Goal: Transaction & Acquisition: Purchase product/service

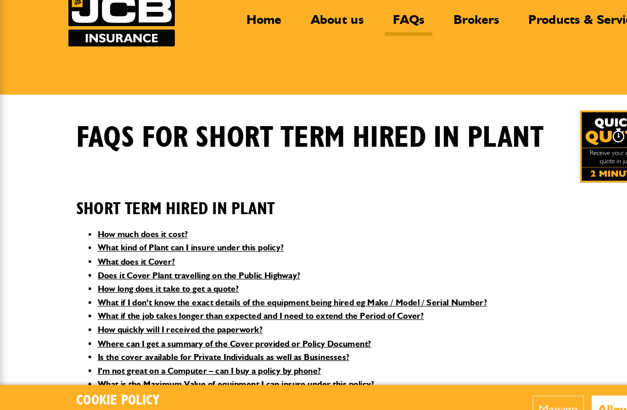
scroll to position [50, 0]
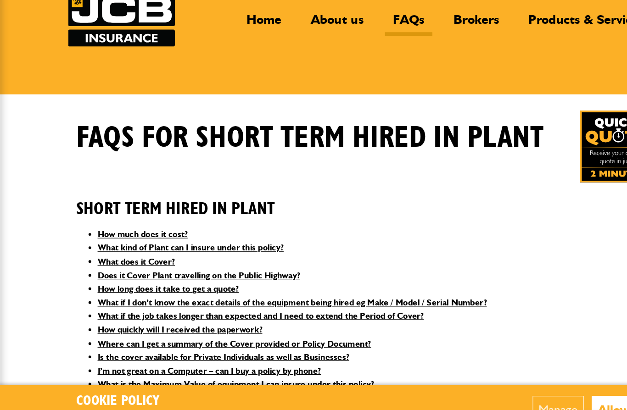
click at [530, 363] on button "Allow all" at bounding box center [535, 374] width 52 height 23
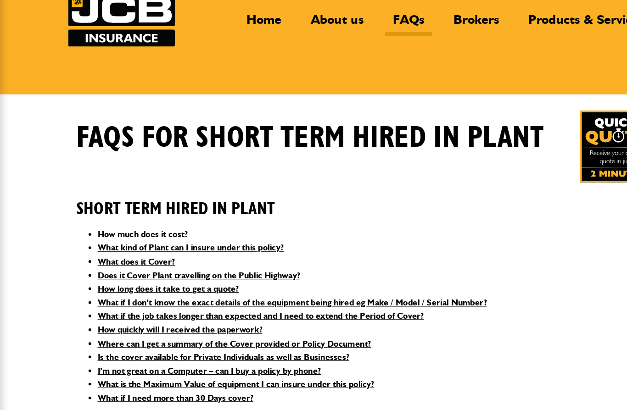
click at [95, 220] on link "How much does it cost?" at bounding box center [123, 224] width 78 height 9
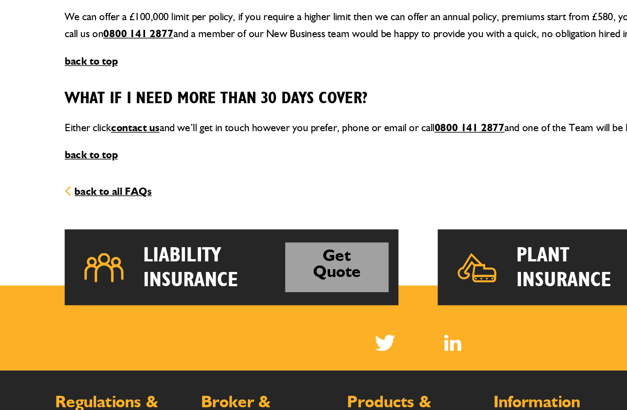
scroll to position [1262, 0]
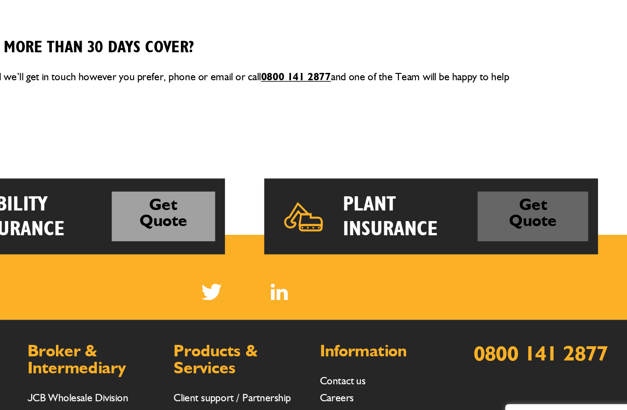
click at [477, 229] on link "Get Quote" at bounding box center [516, 246] width 78 height 35
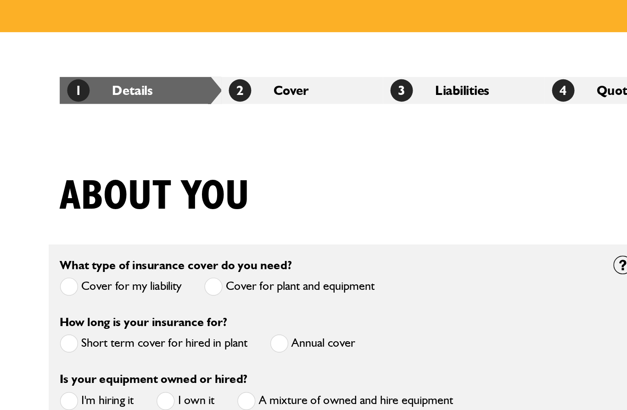
click at [66, 339] on span at bounding box center [71, 344] width 11 height 11
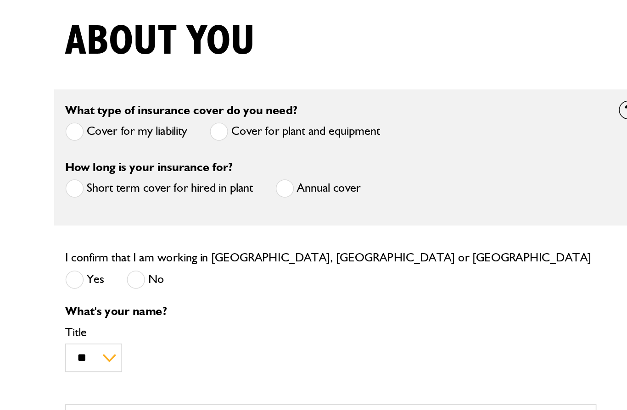
scroll to position [95, 0]
click at [66, 300] on span at bounding box center [71, 305] width 11 height 11
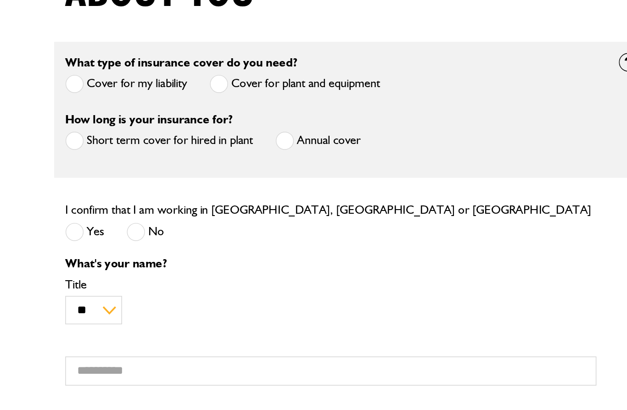
scroll to position [125, 0]
click at [67, 315] on select "** *** **** ** ** **" at bounding box center [83, 324] width 35 height 18
select select "*"
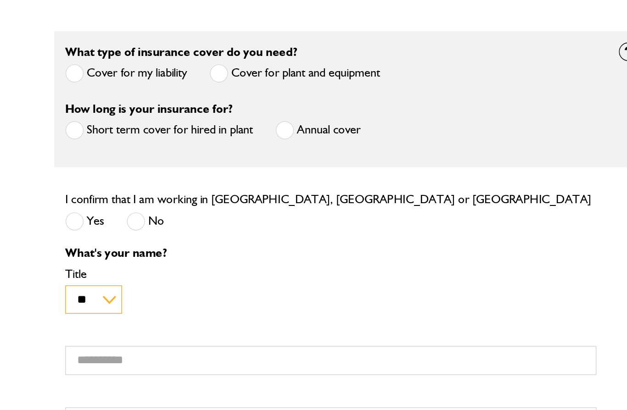
scroll to position [156, 0]
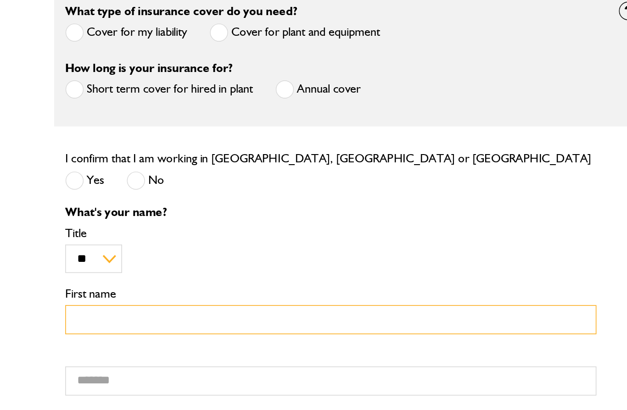
click at [66, 321] on input "First name" at bounding box center [229, 330] width 326 height 18
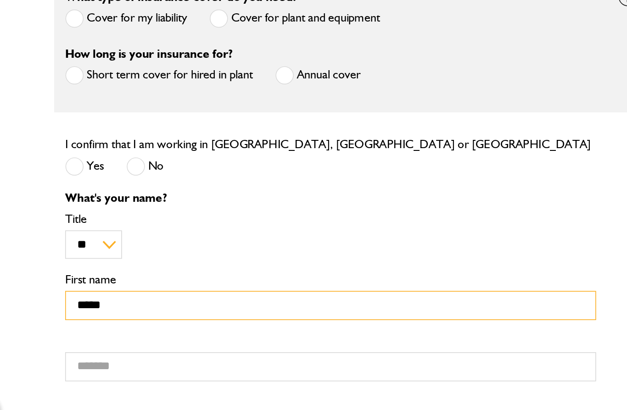
scroll to position [163, 0]
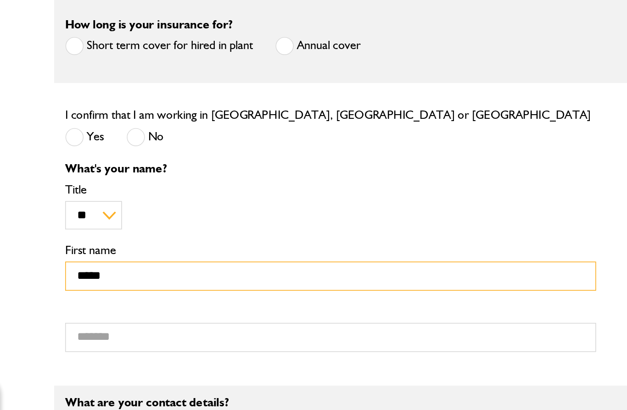
type input "*****"
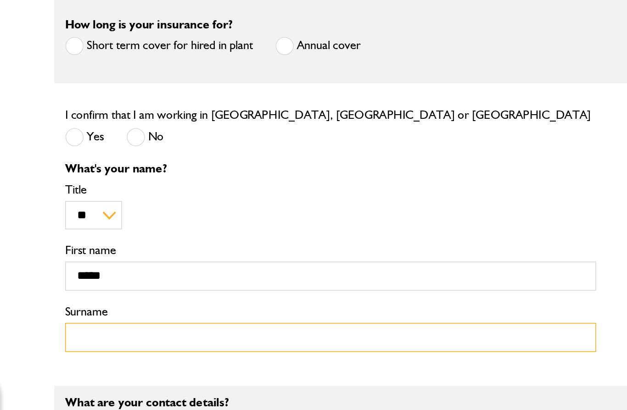
click at [66, 351] on input "Surname" at bounding box center [229, 360] width 326 height 18
type input "*"
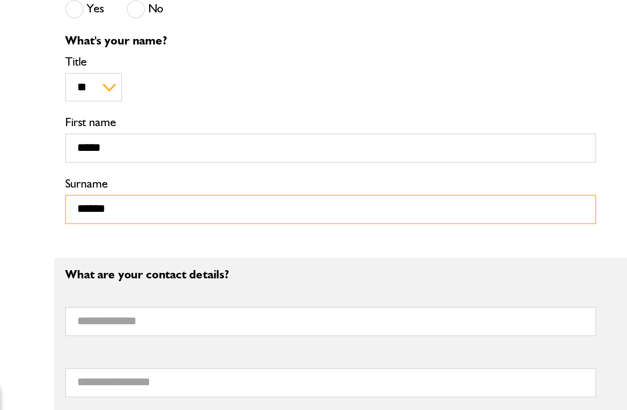
scroll to position [244, 0]
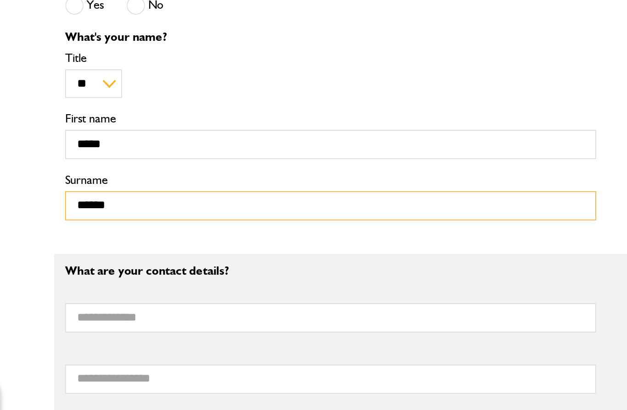
type input "******"
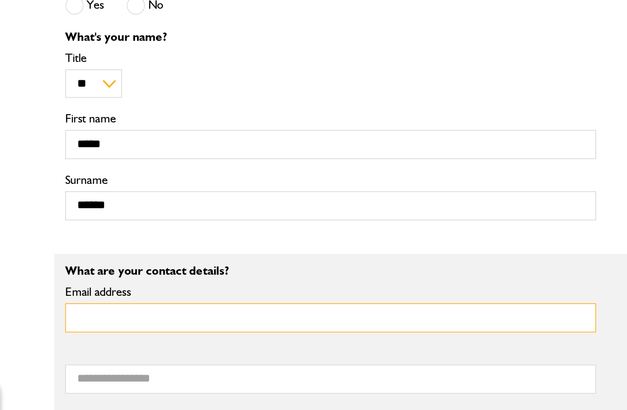
click at [66, 340] on input "Email address" at bounding box center [229, 349] width 326 height 18
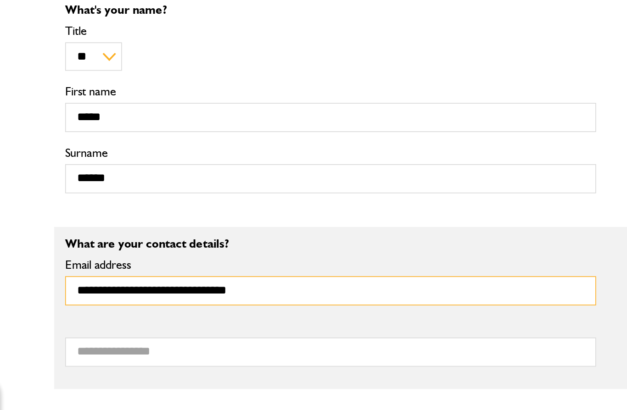
scroll to position [292, 0]
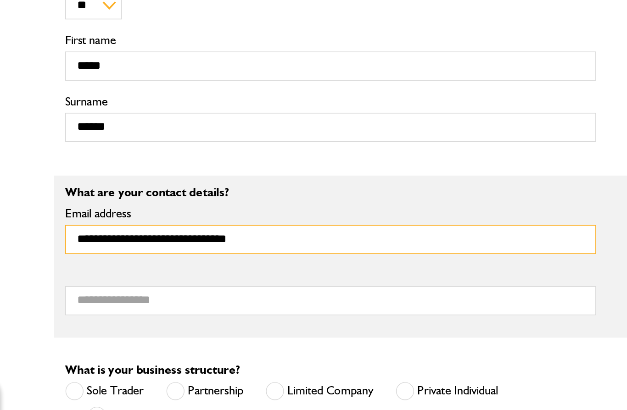
type input "**********"
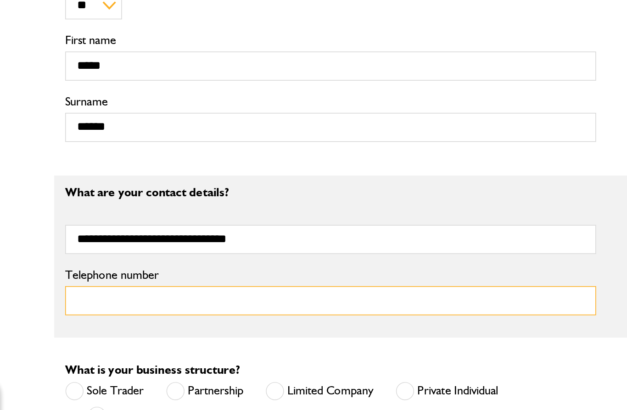
click at [66, 329] on input "Telephone number" at bounding box center [229, 338] width 326 height 18
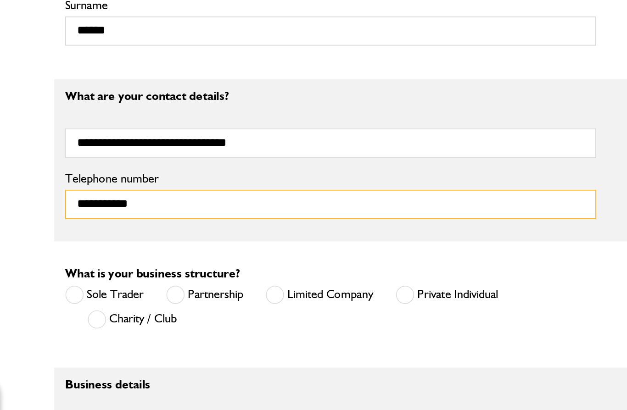
scroll to position [354, 0]
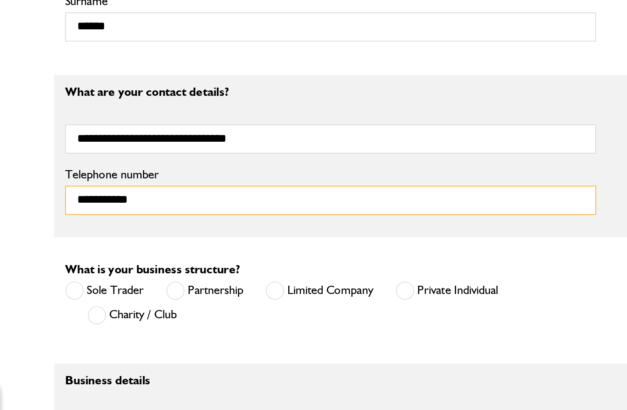
type input "**********"
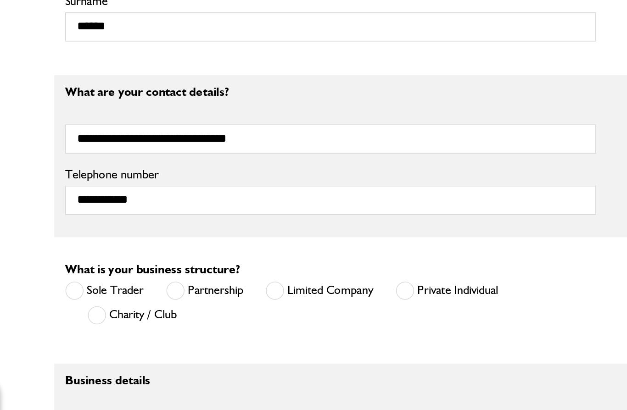
click at [189, 326] on span at bounding box center [194, 331] width 11 height 11
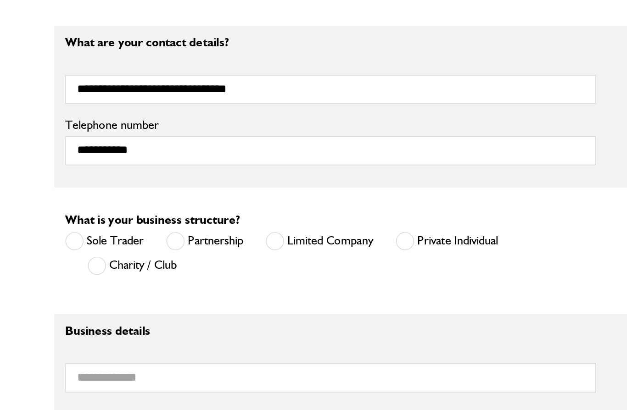
scroll to position [456, 0]
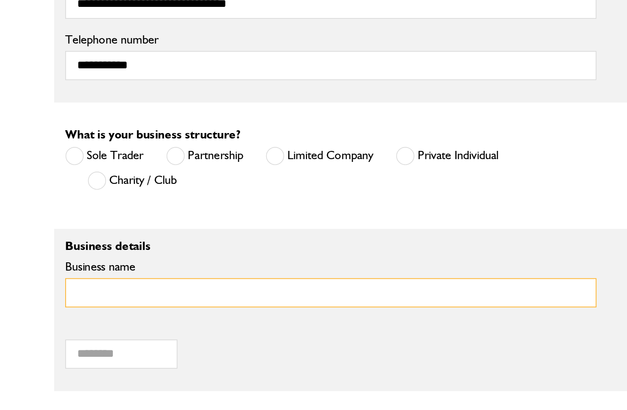
click at [66, 305] on input "Business name" at bounding box center [229, 314] width 326 height 18
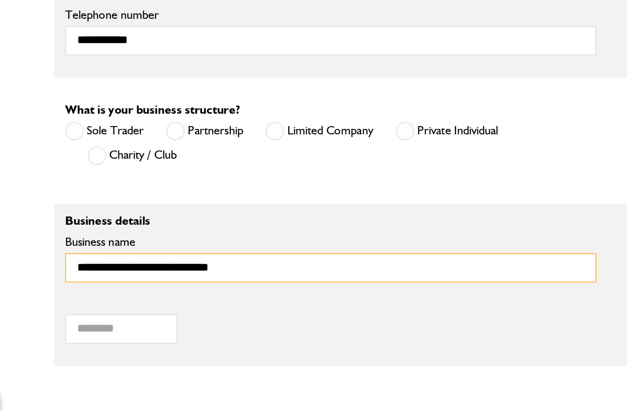
type input "**********"
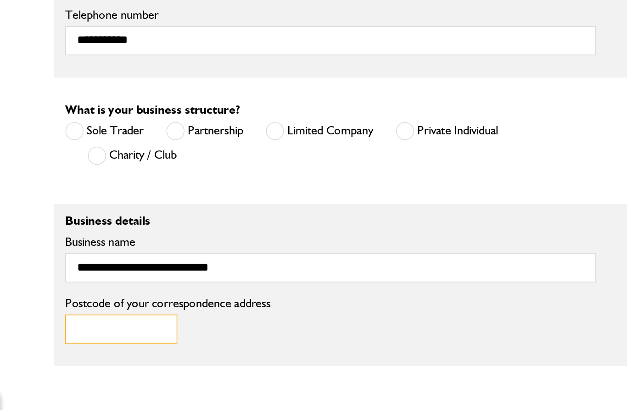
click at [66, 342] on input "Postcode of your correspondence address" at bounding box center [100, 351] width 69 height 18
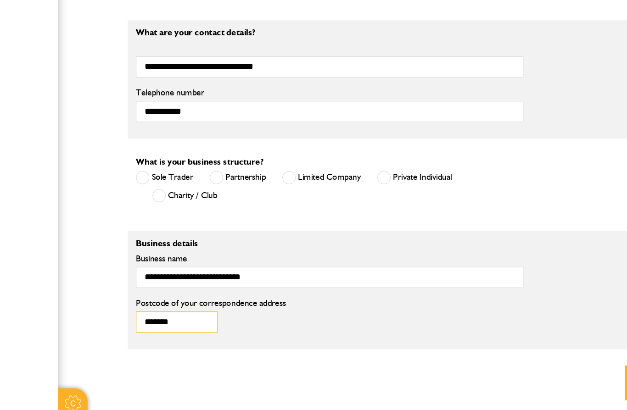
scroll to position [486, 0]
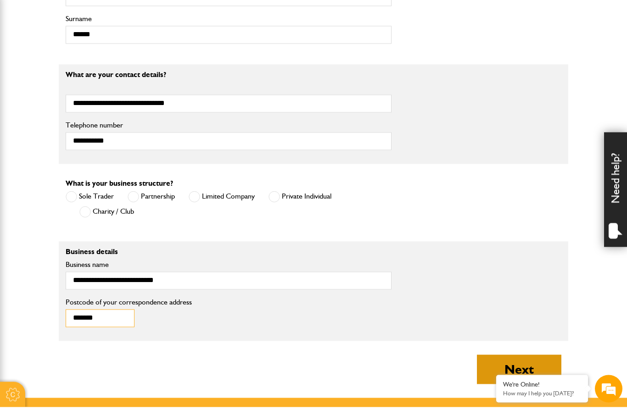
type input "*******"
click at [523, 374] on button "Next" at bounding box center [519, 372] width 84 height 29
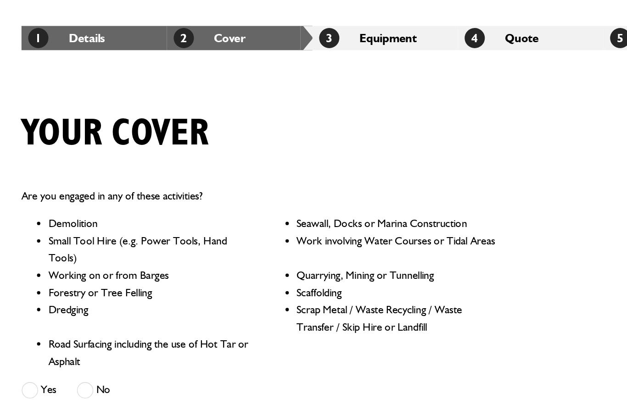
click at [103, 357] on span at bounding box center [108, 362] width 11 height 11
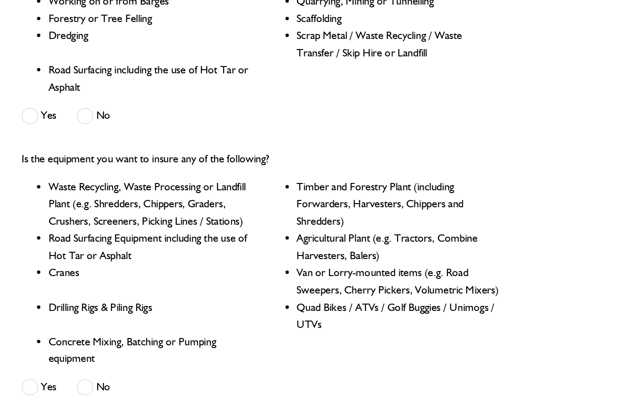
scroll to position [247, 0]
click at [103, 362] on span at bounding box center [108, 367] width 11 height 11
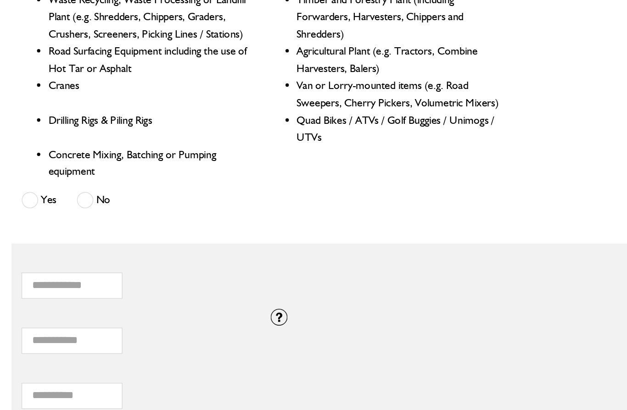
scroll to position [376, 0]
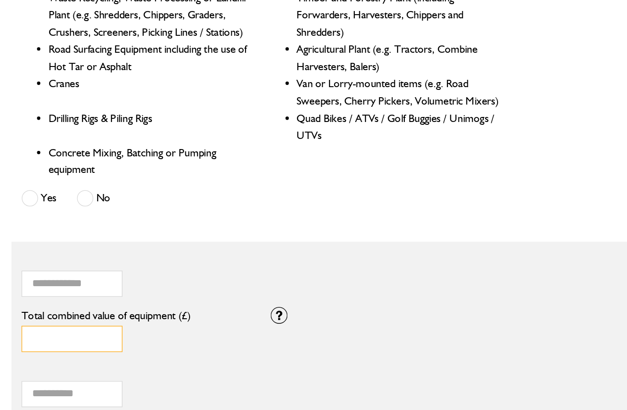
click at [66, 326] on input "*" at bounding box center [100, 335] width 69 height 18
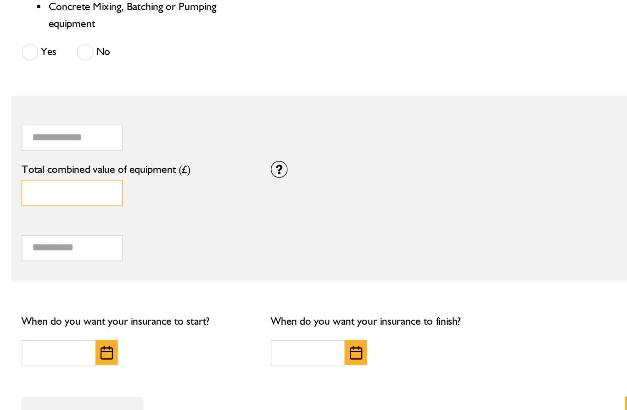
scroll to position [455, 0]
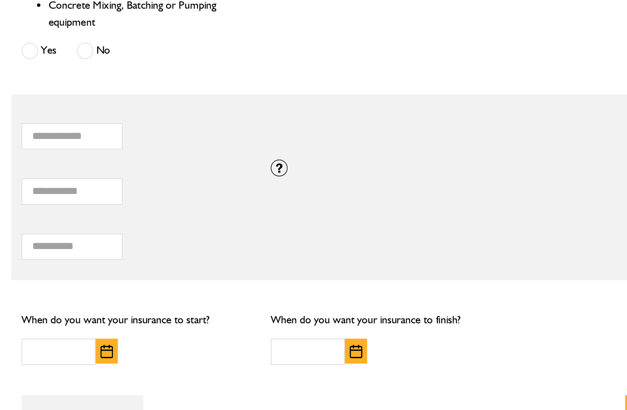
click at [119, 360] on img "button" at bounding box center [123, 364] width 9 height 9
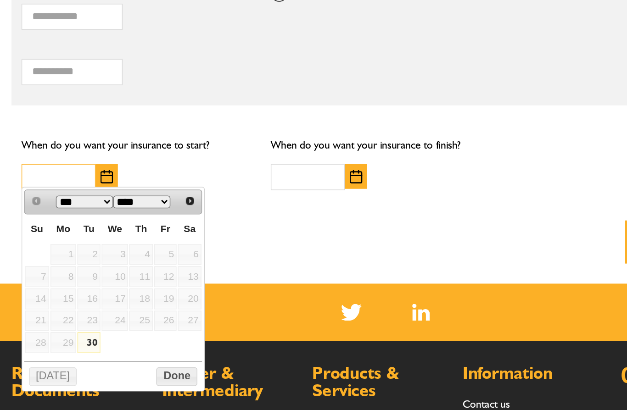
scroll to position [574, 0]
click at [104, 351] on link "30" at bounding box center [112, 358] width 16 height 14
type input "**********"
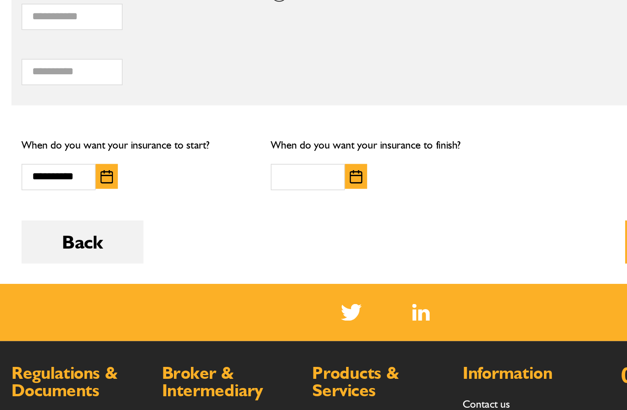
scroll to position [596, 0]
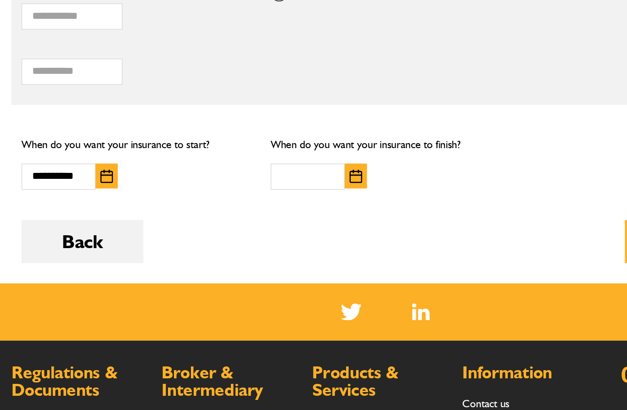
click at [289, 219] on img "button" at bounding box center [293, 223] width 9 height 9
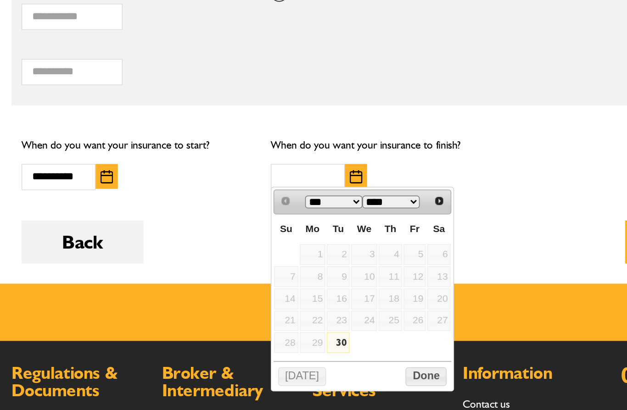
click at [237, 250] on table "Su Mo Tu We Th Fr Sa 1 2 3 4 5 6 7 8 9 10 11 12 13 14 15 16 17 18 19 20 21 22 2…" at bounding box center [297, 297] width 121 height 95
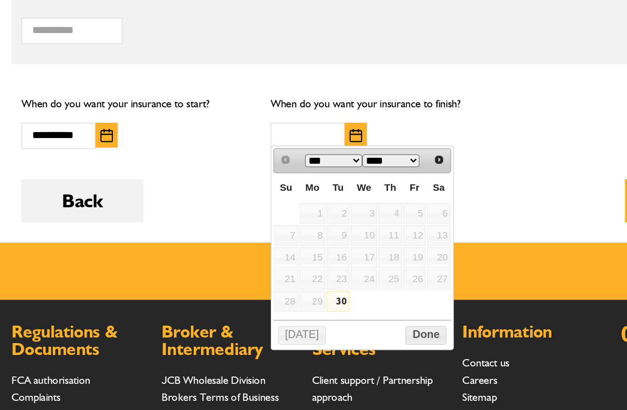
scroll to position [624, 0]
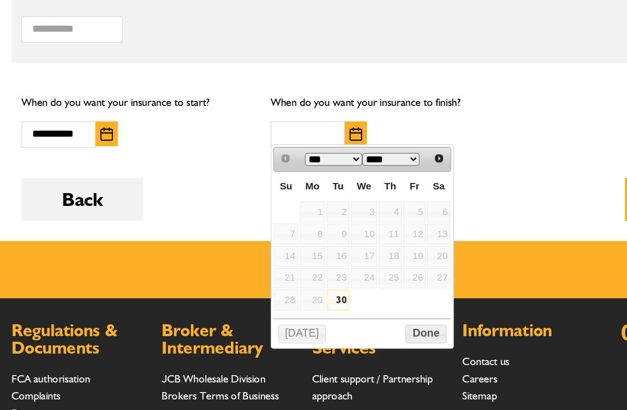
click at [298, 208] on select "****" at bounding box center [317, 212] width 39 height 9
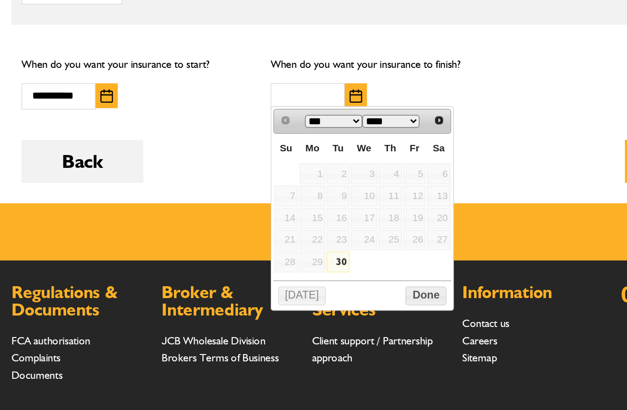
scroll to position [650, 0]
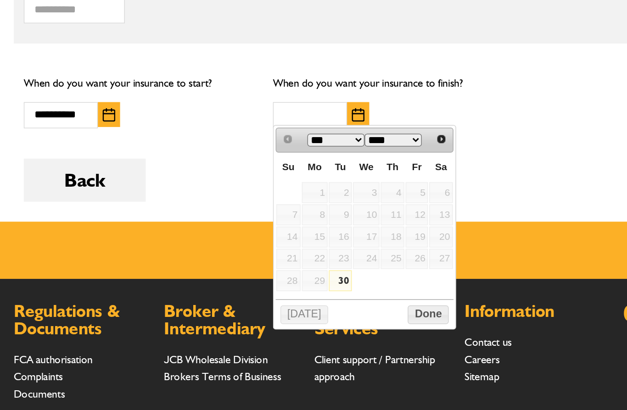
click at [298, 182] on select "****" at bounding box center [317, 186] width 39 height 9
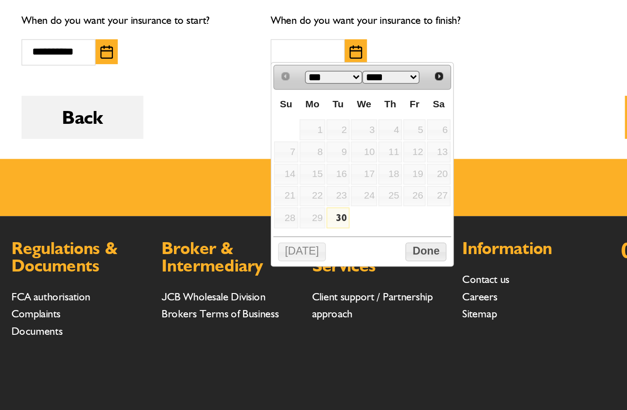
scroll to position [680, 0]
click at [369, 169] on div "Back Next" at bounding box center [314, 190] width 496 height 43
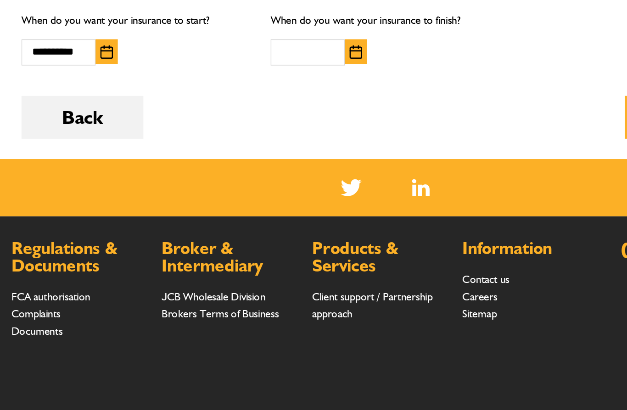
click at [339, 169] on div "Back Next" at bounding box center [314, 190] width 496 height 43
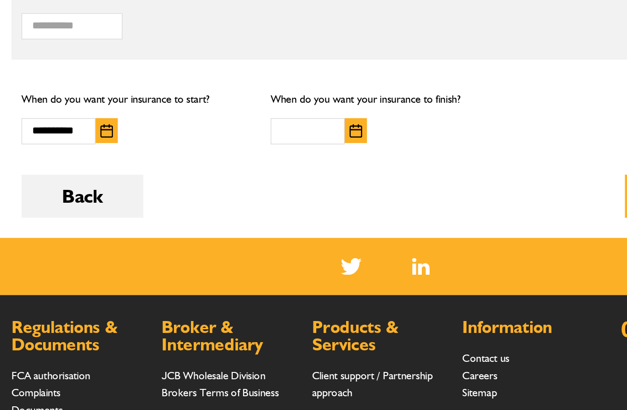
click at [289, 134] on img "button" at bounding box center [293, 138] width 9 height 9
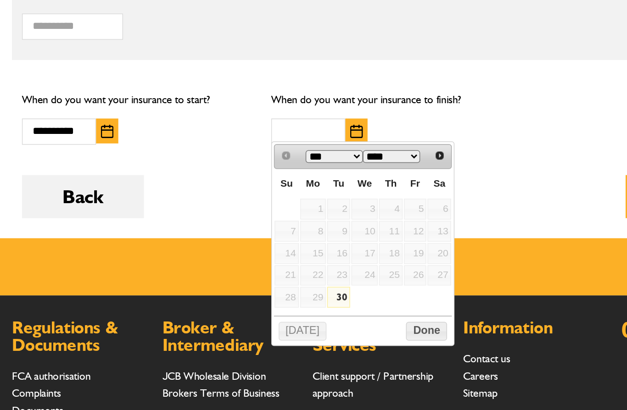
click at [346, 152] on span "Next" at bounding box center [349, 155] width 7 height 7
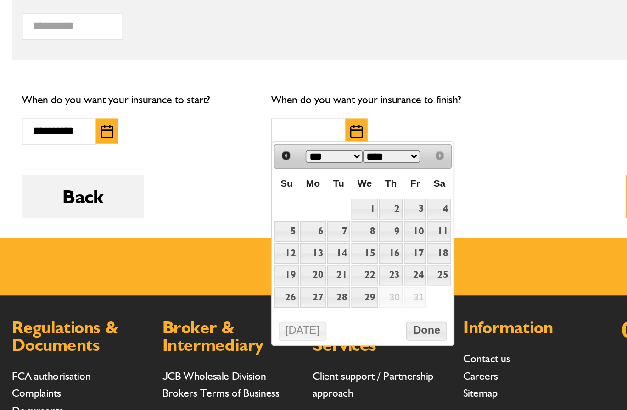
click at [255, 200] on link "6" at bounding box center [264, 207] width 18 height 14
type input "**********"
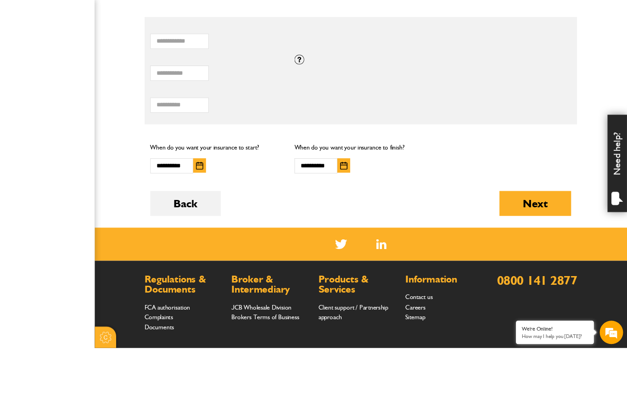
scroll to position [629, 0]
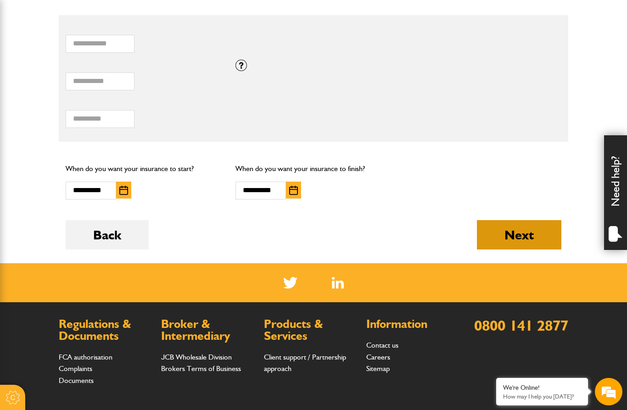
click at [518, 238] on button "Next" at bounding box center [519, 234] width 84 height 29
click at [525, 235] on button "Next" at bounding box center [519, 234] width 84 height 29
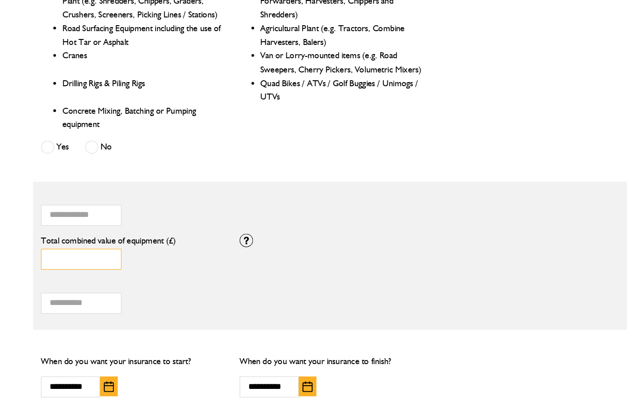
scroll to position [488, 0]
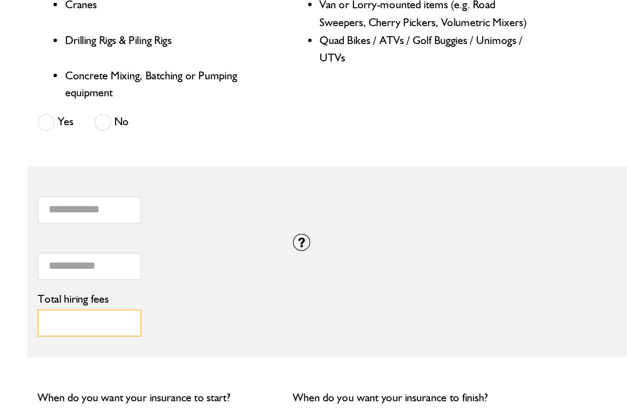
click at [66, 251] on input "Total hiring fees" at bounding box center [100, 260] width 69 height 18
click at [357, 201] on div "Total combined value of equipment (£) If you need cover for equipment valued ab…" at bounding box center [313, 220] width 509 height 38
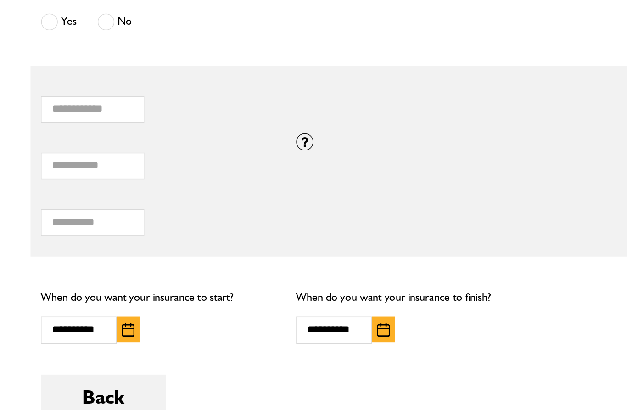
scroll to position [523, 0]
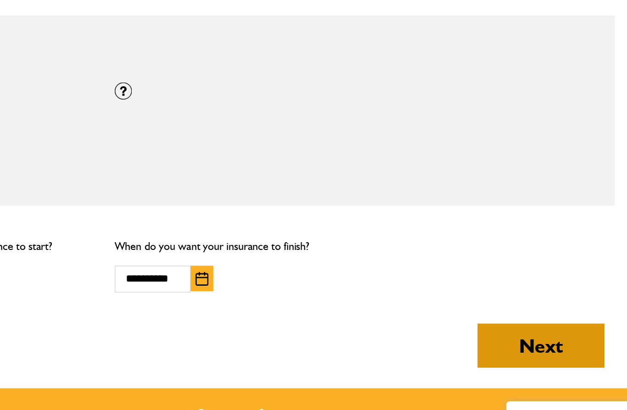
click at [477, 326] on button "Next" at bounding box center [519, 340] width 84 height 29
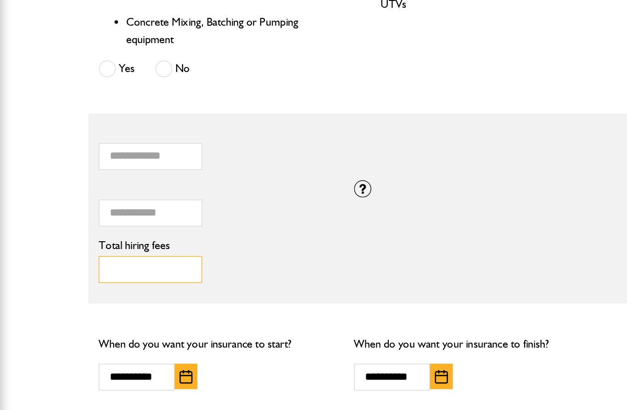
click at [91, 216] on input "***" at bounding box center [100, 225] width 69 height 18
type input "*"
type input "***"
click at [360, 203] on div "*** Total hiring fees Please enter a minimum value of 25 for total hiring fees." at bounding box center [313, 222] width 509 height 38
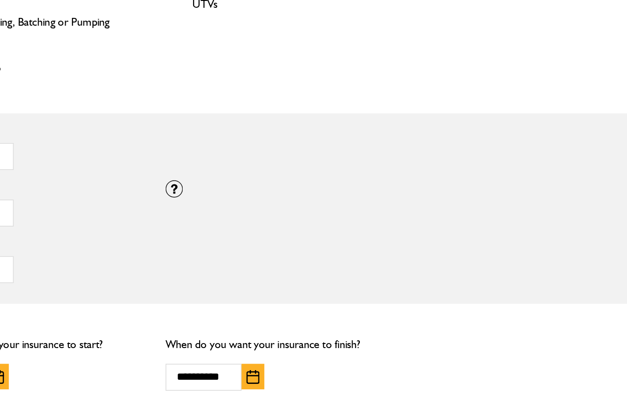
click at [477, 326] on button "Next" at bounding box center [519, 340] width 84 height 29
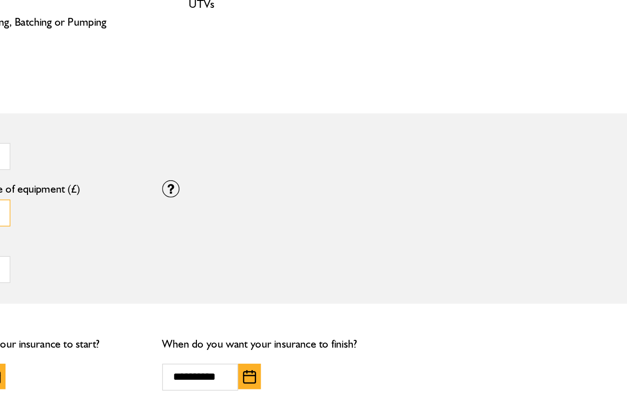
type input "*****"
click at [477, 326] on button "Next" at bounding box center [519, 340] width 84 height 29
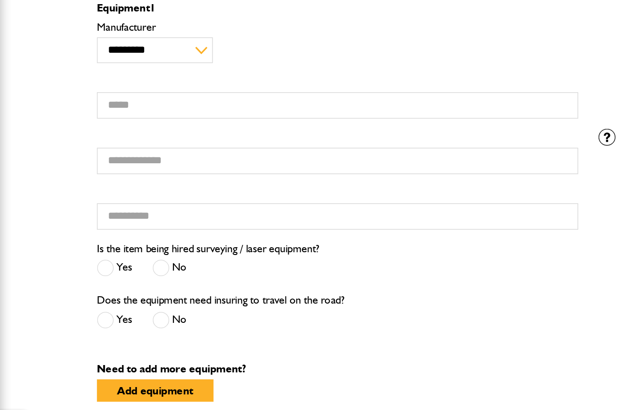
scroll to position [178, 0]
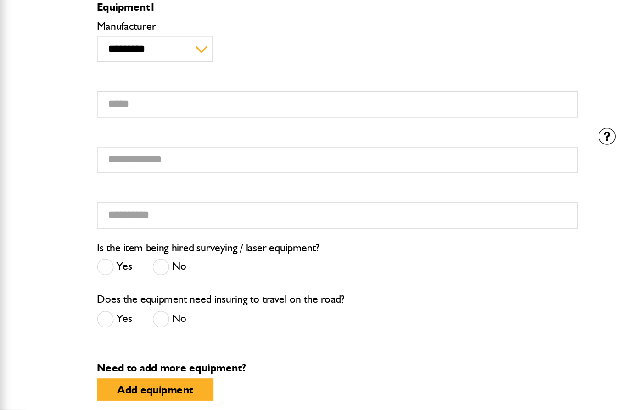
click at [110, 280] on span at bounding box center [108, 285] width 11 height 11
click at [108, 316] on span at bounding box center [108, 321] width 11 height 11
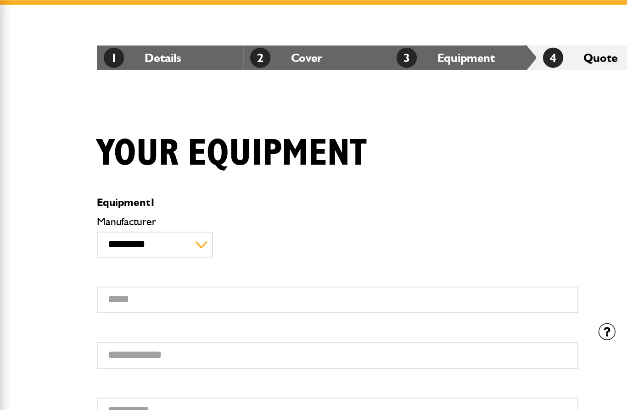
scroll to position [143, 0]
